Goal: Information Seeking & Learning: Learn about a topic

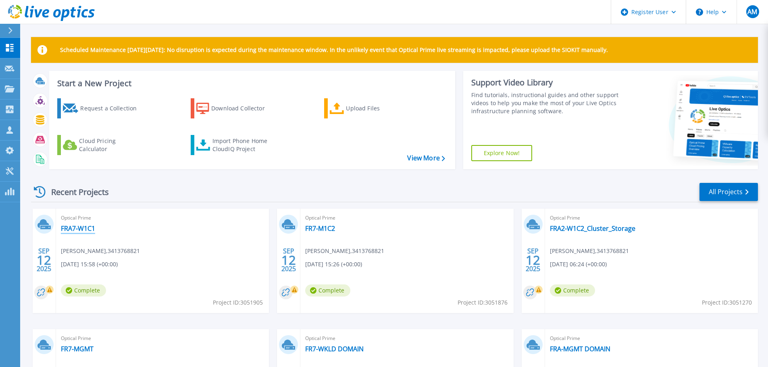
click at [83, 232] on link "FRA7-W1C1" at bounding box center [78, 228] width 34 height 8
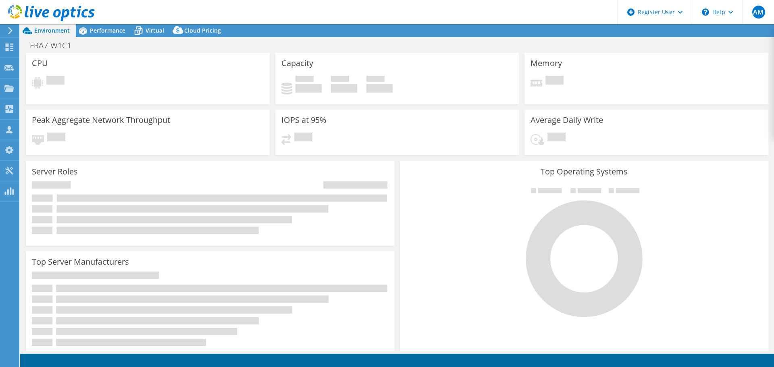
select select "USD"
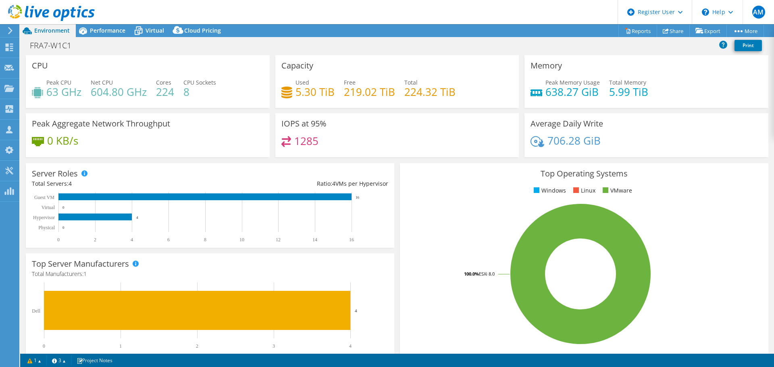
click at [129, 3] on header "AM Dell User Adel Merkez Adel.Merkez@dell.com Dell My Profile Log Out \n Help E…" at bounding box center [387, 12] width 774 height 24
click at [106, 27] on span "Performance" at bounding box center [107, 31] width 35 height 8
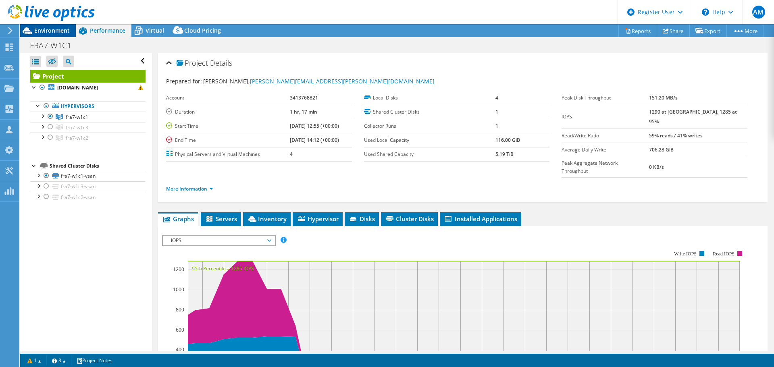
click at [50, 30] on span "Environment" at bounding box center [51, 31] width 35 height 8
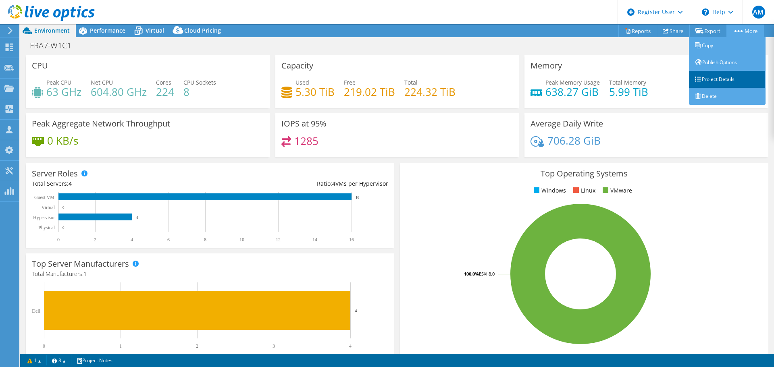
click at [716, 74] on link "Project Details" at bounding box center [727, 79] width 77 height 17
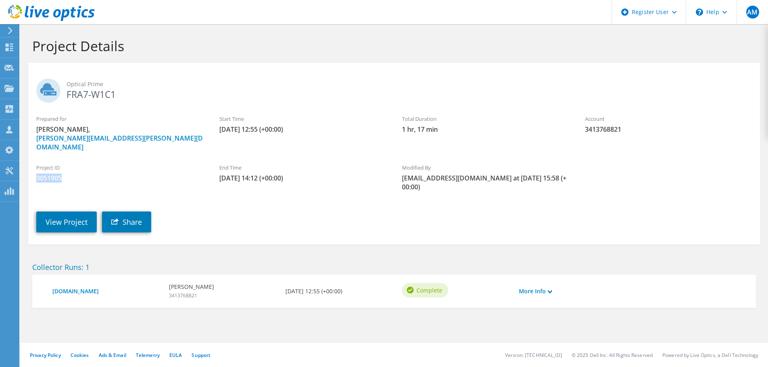
drag, startPoint x: 65, startPoint y: 167, endPoint x: 37, endPoint y: 170, distance: 27.9
click at [37, 174] on span "3051905" at bounding box center [119, 178] width 167 height 9
copy span "3051905"
click at [71, 212] on link "View Project" at bounding box center [66, 222] width 60 height 21
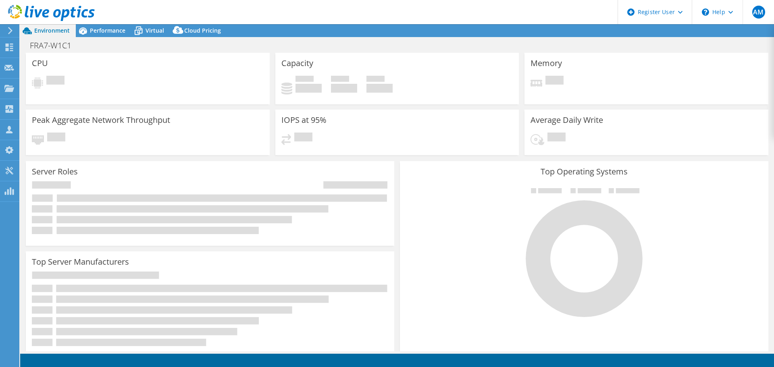
select select "USD"
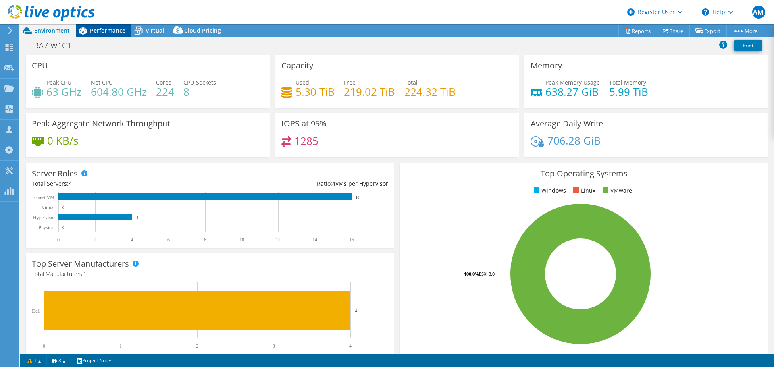
click at [102, 29] on span "Performance" at bounding box center [107, 31] width 35 height 8
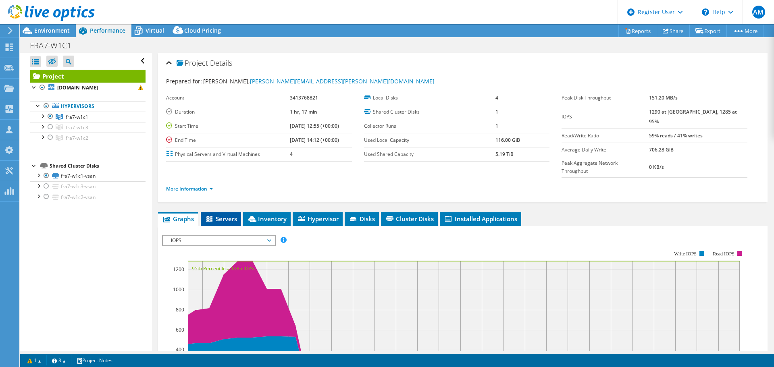
click at [221, 215] on span "Servers" at bounding box center [221, 219] width 32 height 8
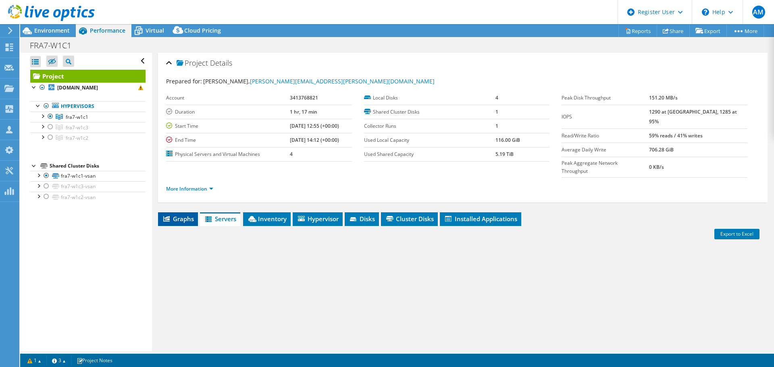
click at [177, 215] on span "Graphs" at bounding box center [178, 219] width 32 height 8
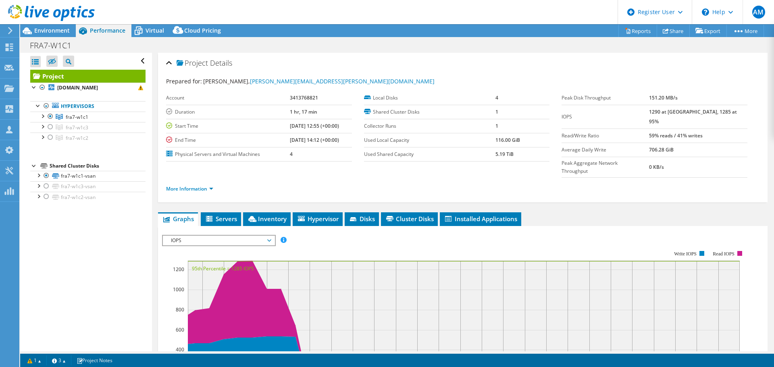
click at [214, 236] on span "IOPS" at bounding box center [219, 241] width 104 height 10
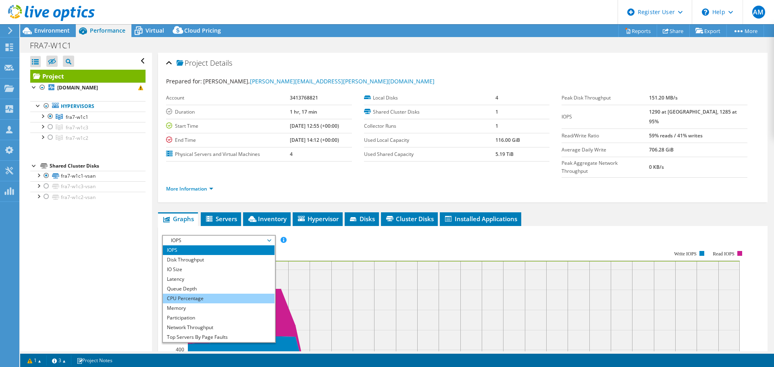
click at [189, 294] on li "CPU Percentage" at bounding box center [219, 299] width 112 height 10
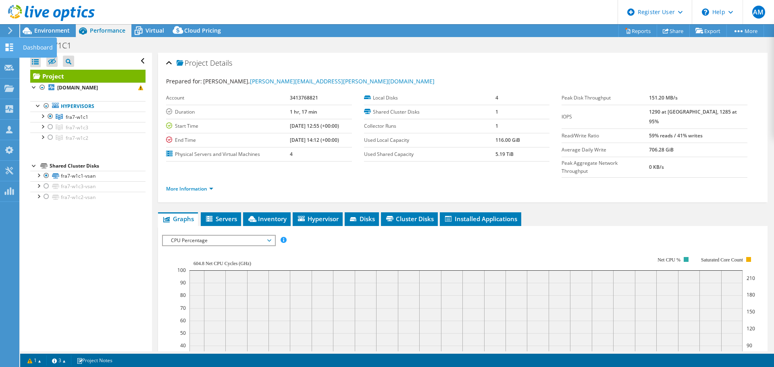
click at [8, 50] on use at bounding box center [10, 48] width 8 height 8
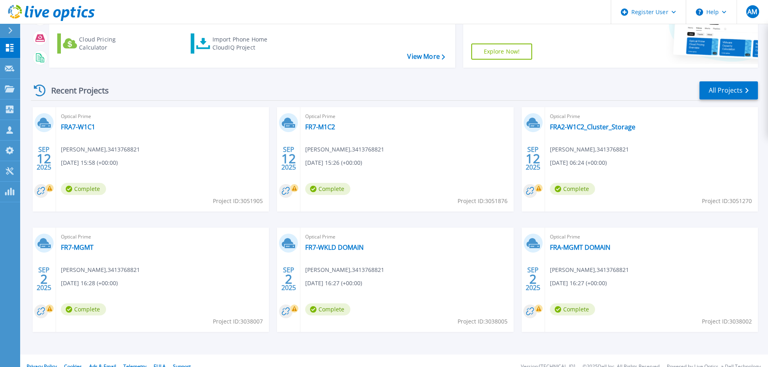
scroll to position [113, 0]
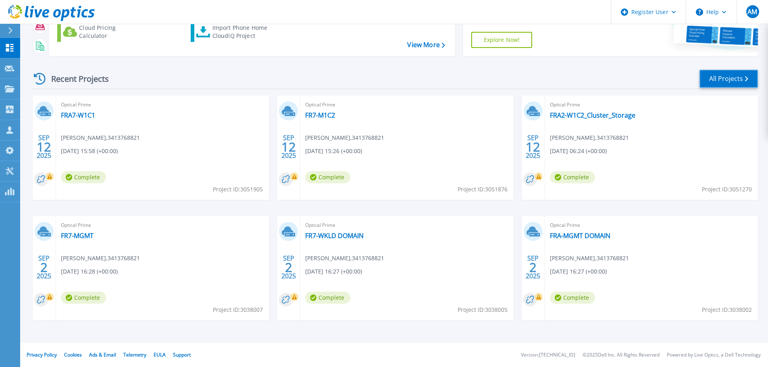
click at [726, 72] on link "All Projects" at bounding box center [728, 79] width 58 height 18
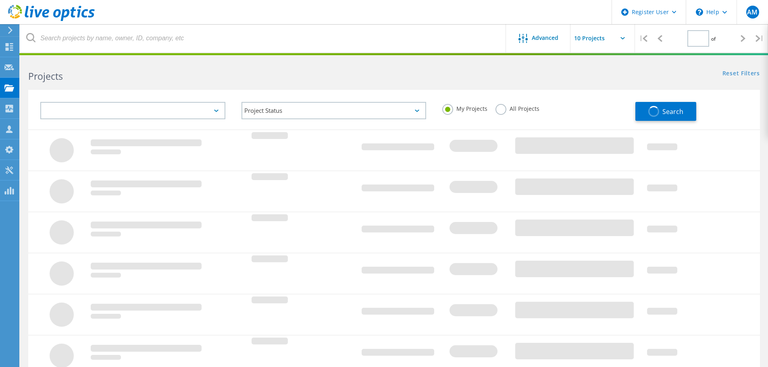
type input "1"
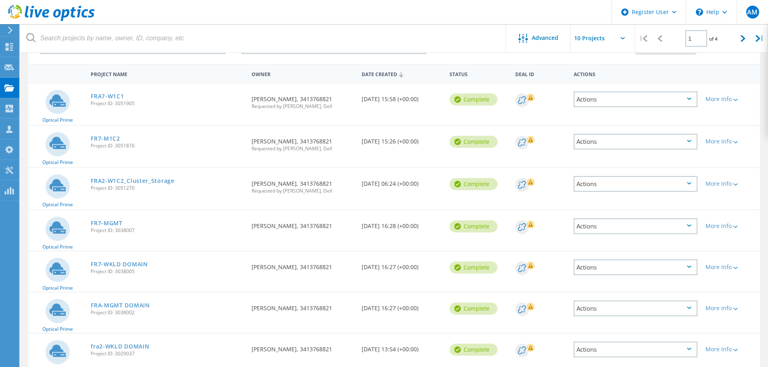
scroll to position [81, 0]
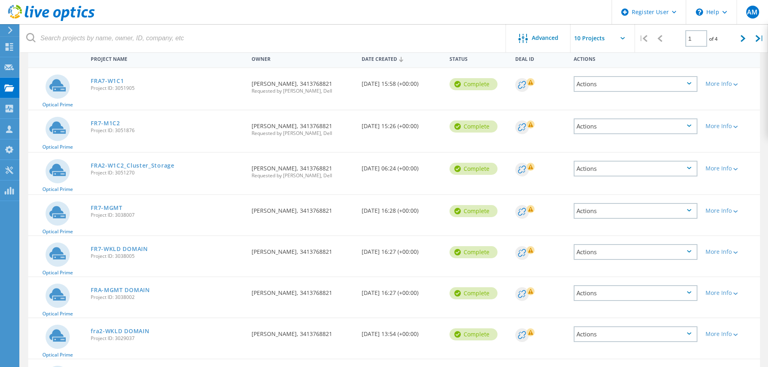
click at [225, 292] on div "FRA-MGMT DOMAIN Project ID: 3038002" at bounding box center [167, 292] width 161 height 31
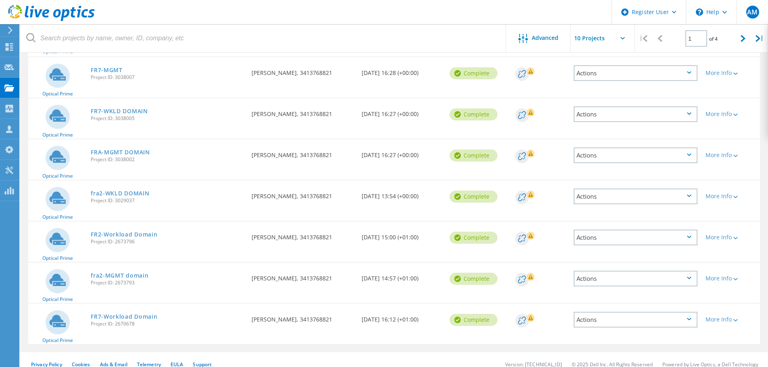
scroll to position [228, 0]
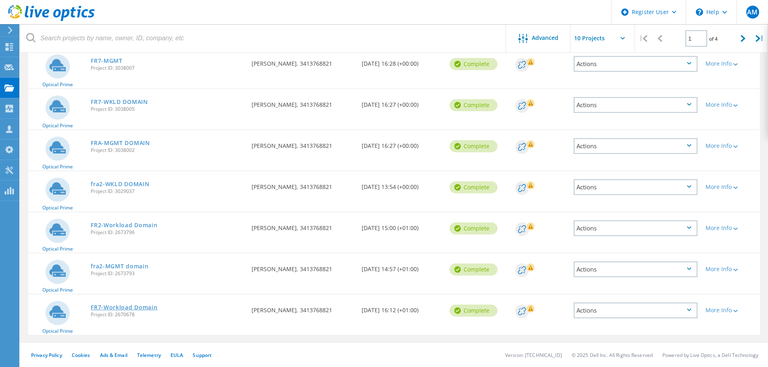
click at [145, 309] on link "FR7-Workload Domain" at bounding box center [124, 308] width 66 height 6
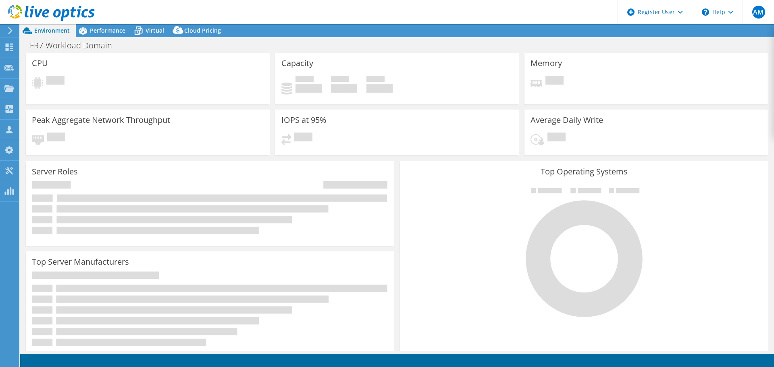
select select "USD"
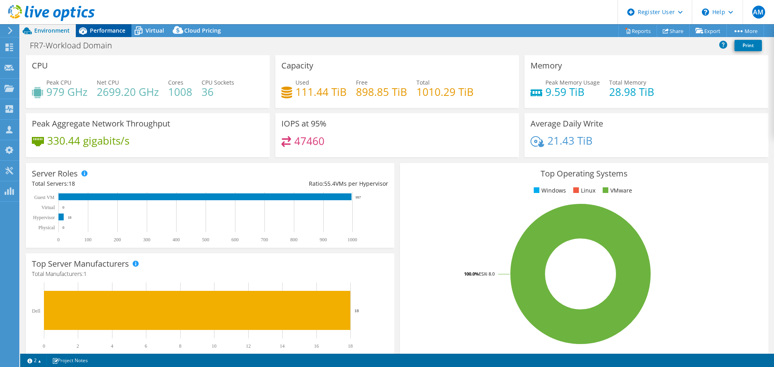
click at [104, 25] on div "Performance" at bounding box center [104, 30] width 56 height 13
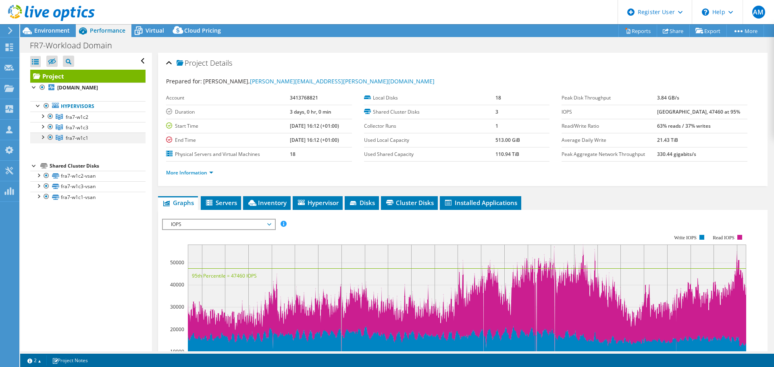
click at [50, 142] on div at bounding box center [50, 138] width 8 height 10
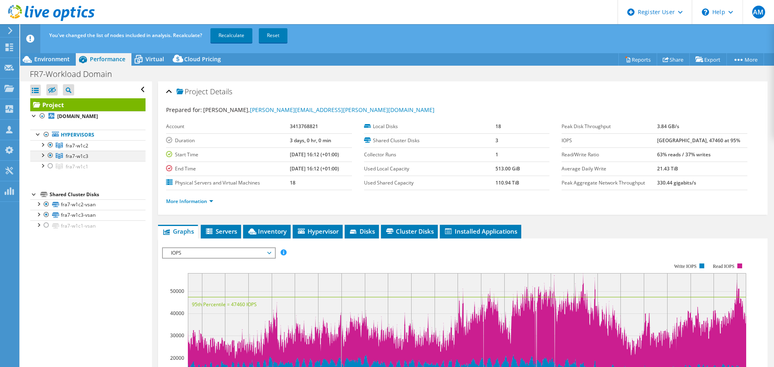
click at [51, 160] on div at bounding box center [50, 156] width 8 height 10
click at [236, 37] on link "Recalculate" at bounding box center [231, 35] width 42 height 15
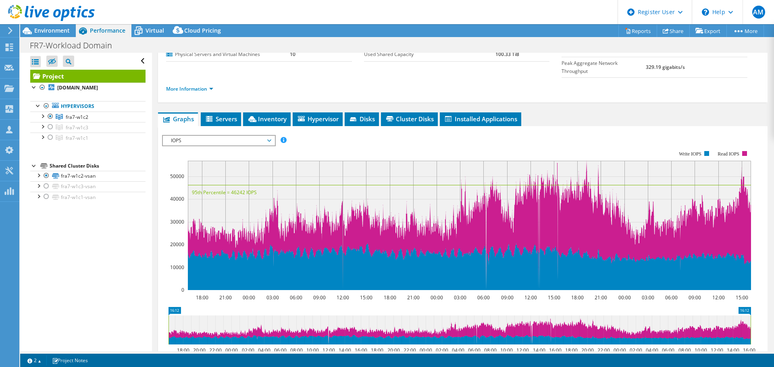
scroll to position [81, 0]
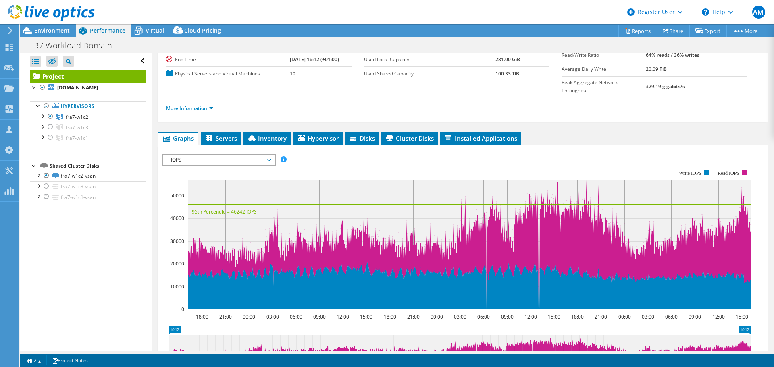
click at [268, 155] on span "IOPS" at bounding box center [219, 160] width 104 height 10
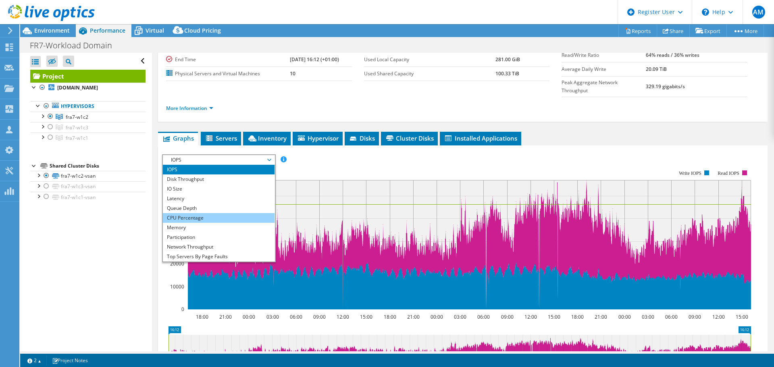
click at [179, 213] on li "CPU Percentage" at bounding box center [219, 218] width 112 height 10
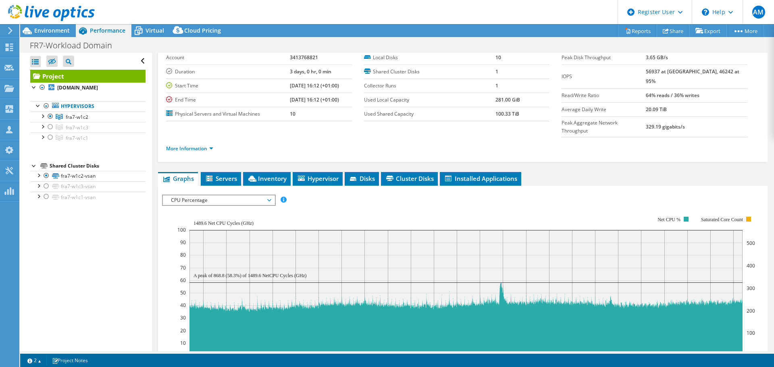
scroll to position [0, 0]
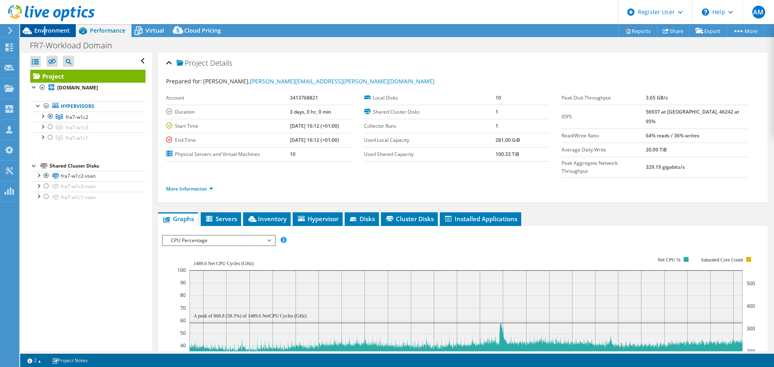
click at [44, 32] on span "Environment" at bounding box center [51, 31] width 35 height 8
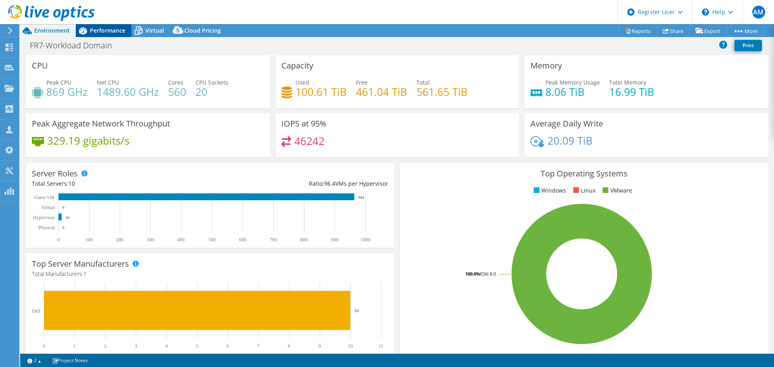
click at [108, 30] on span "Performance" at bounding box center [107, 31] width 35 height 8
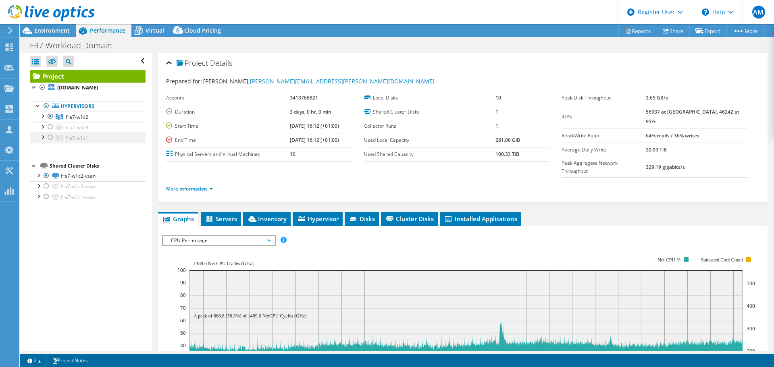
click at [49, 142] on div at bounding box center [50, 138] width 8 height 10
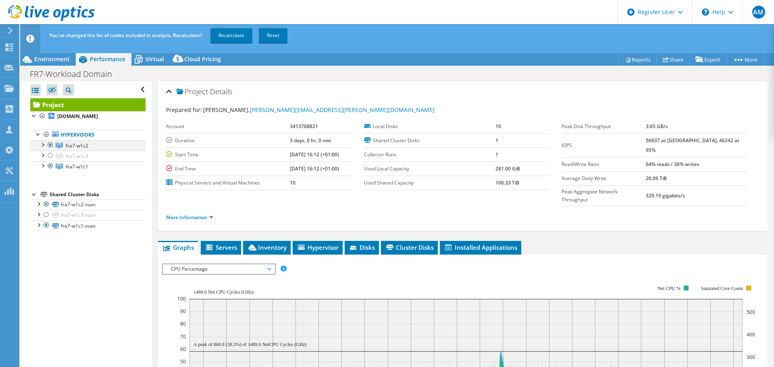
click at [49, 150] on div at bounding box center [50, 145] width 8 height 10
click at [228, 37] on link "Recalculate" at bounding box center [231, 35] width 42 height 15
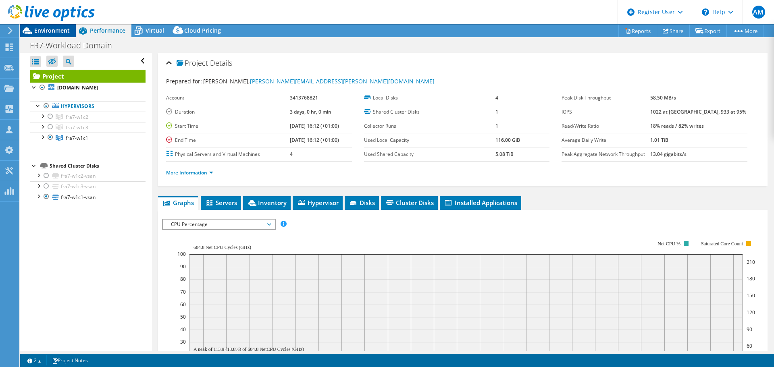
click at [57, 29] on span "Environment" at bounding box center [51, 31] width 35 height 8
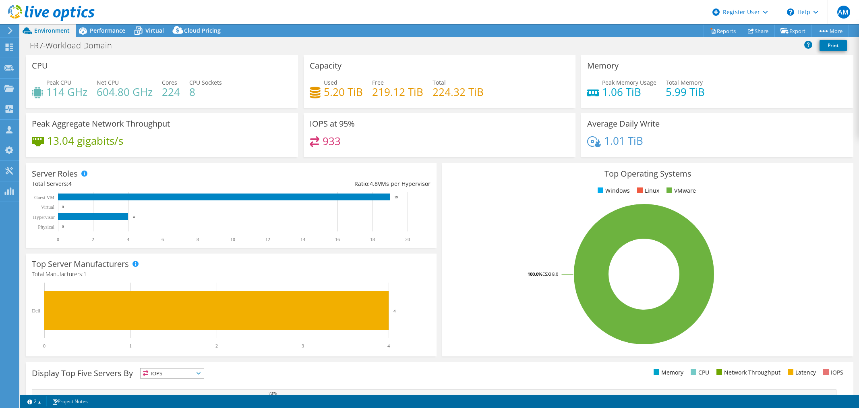
select select "USD"
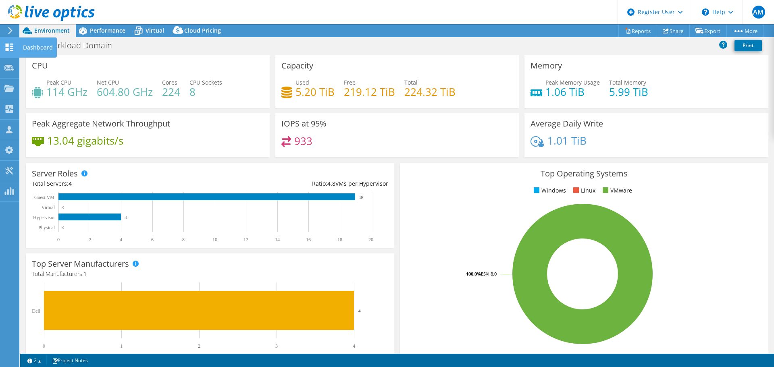
click at [9, 50] on icon at bounding box center [9, 48] width 10 height 8
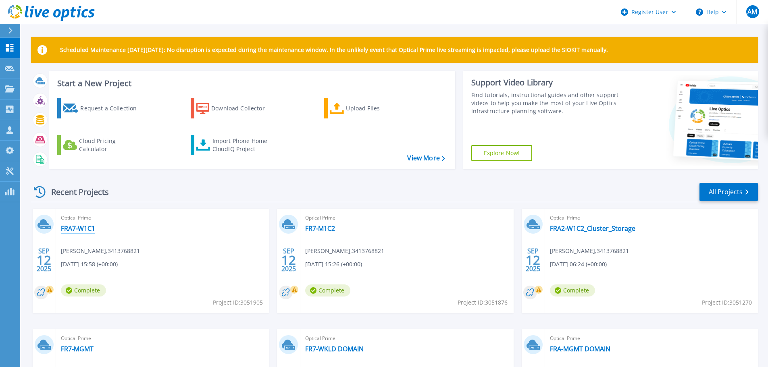
click at [77, 228] on link "FRA7-W1C1" at bounding box center [78, 228] width 34 height 8
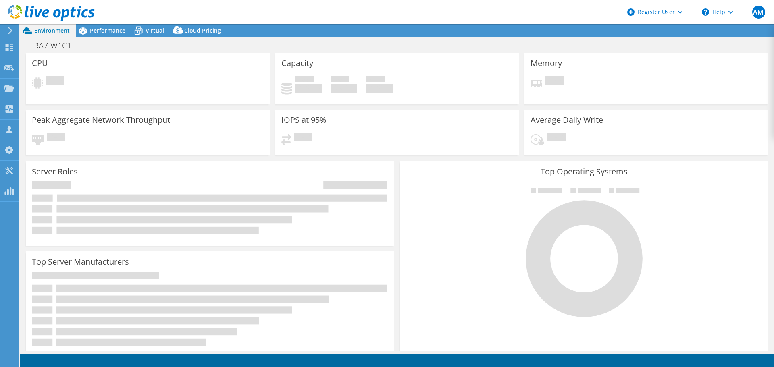
select select "USD"
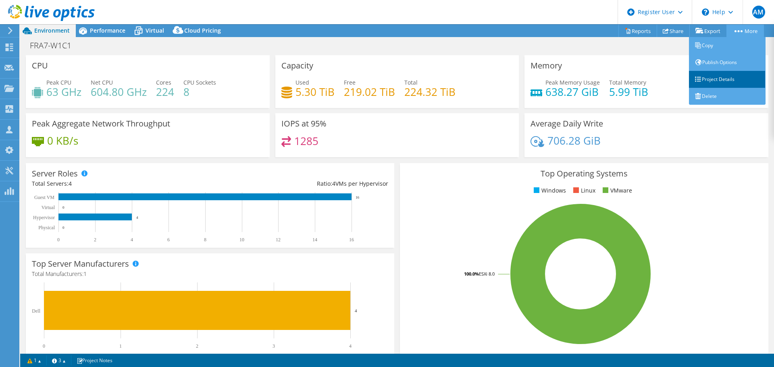
click at [714, 79] on link "Project Details" at bounding box center [727, 79] width 77 height 17
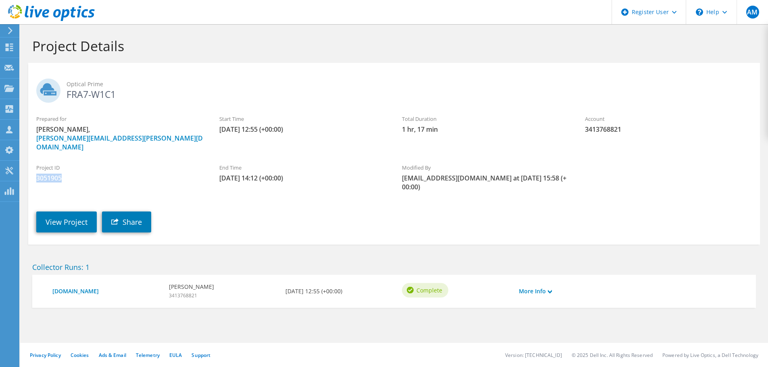
drag, startPoint x: 67, startPoint y: 169, endPoint x: 33, endPoint y: 173, distance: 34.1
click at [33, 173] on div "Project ID 3051905" at bounding box center [119, 173] width 183 height 27
copy span "3051905"
click at [31, 45] on div "Dashboard" at bounding box center [38, 47] width 38 height 20
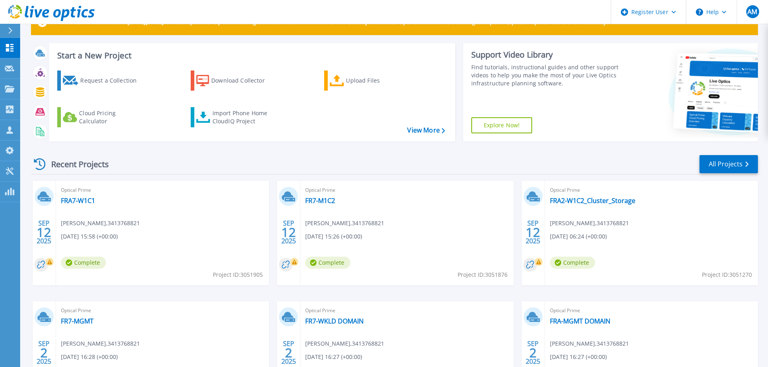
scroll to position [40, 0]
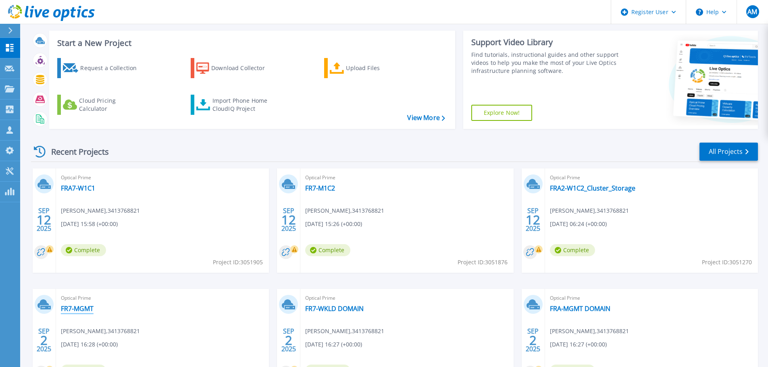
click at [73, 307] on link "FR7-MGMT" at bounding box center [77, 309] width 33 height 8
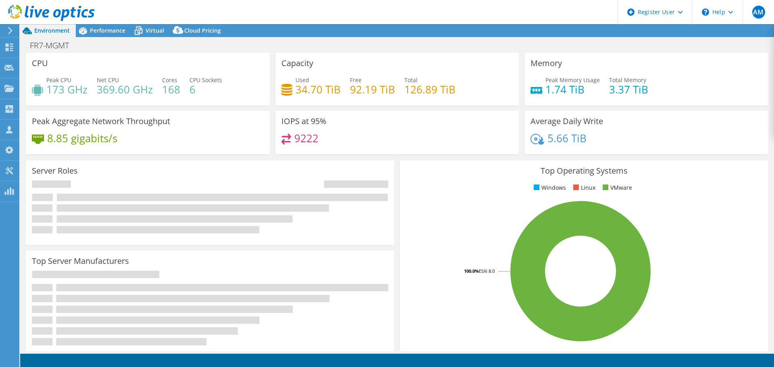
select select "USD"
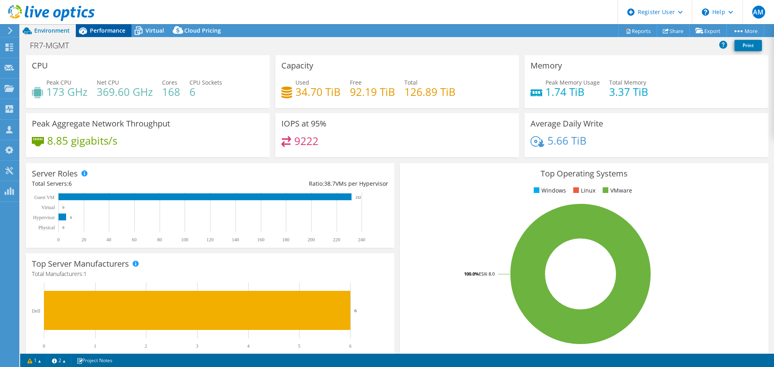
click at [104, 32] on span "Performance" at bounding box center [107, 31] width 35 height 8
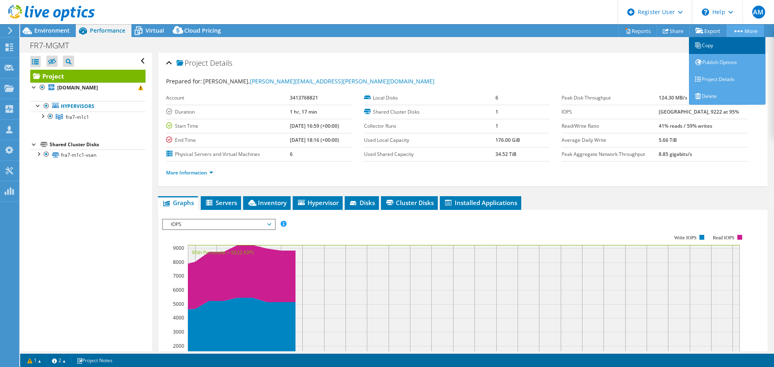
click at [729, 40] on link "Copy" at bounding box center [727, 45] width 77 height 17
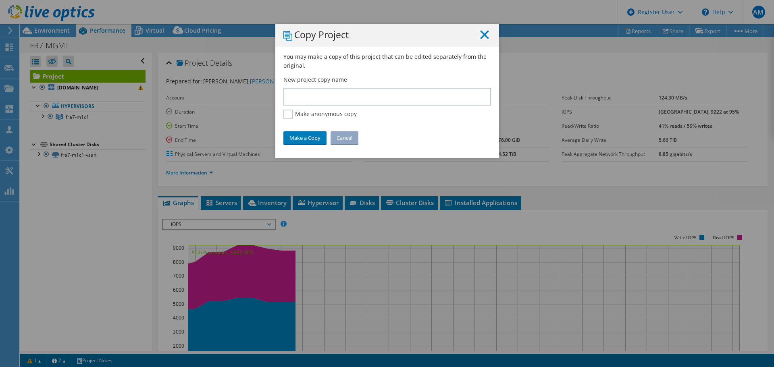
drag, startPoint x: 479, startPoint y: 35, endPoint x: 503, endPoint y: 33, distance: 24.3
click at [480, 35] on icon at bounding box center [484, 34] width 9 height 9
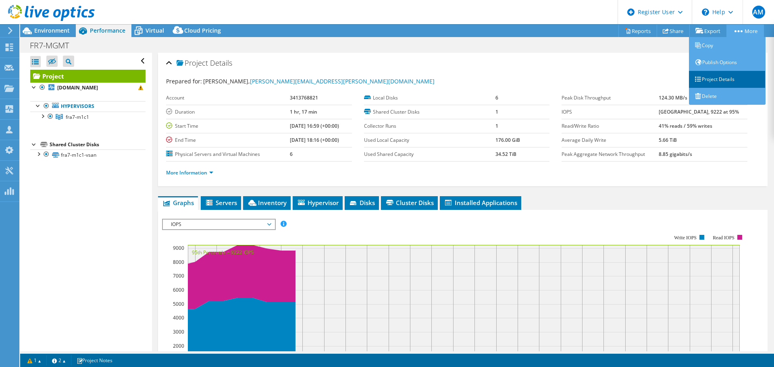
click at [720, 78] on link "Project Details" at bounding box center [727, 79] width 77 height 17
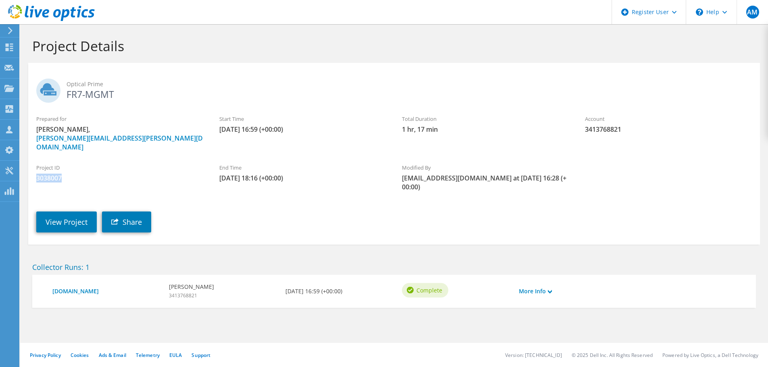
drag, startPoint x: 67, startPoint y: 168, endPoint x: 34, endPoint y: 173, distance: 33.3
click at [34, 173] on div "Project ID 3038007" at bounding box center [119, 173] width 183 height 27
copy span "3038007"
click at [71, 212] on link "View Project" at bounding box center [66, 222] width 60 height 21
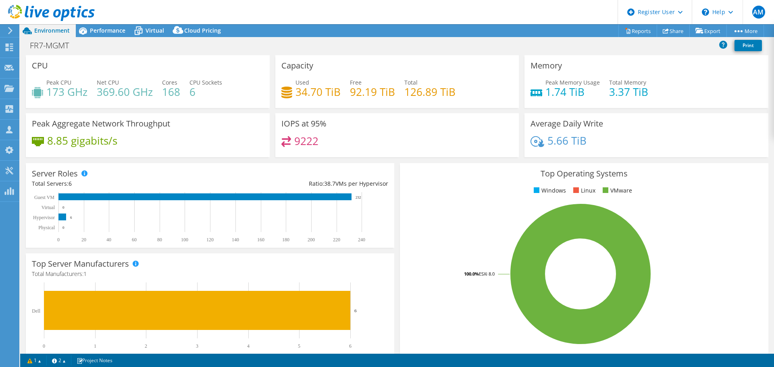
click at [236, 10] on header "AM Dell User Adel Merkez [EMAIL_ADDRESS][DOMAIN_NAME] Dell My Profile Log Out \…" at bounding box center [387, 12] width 774 height 24
